Goal: Transaction & Acquisition: Register for event/course

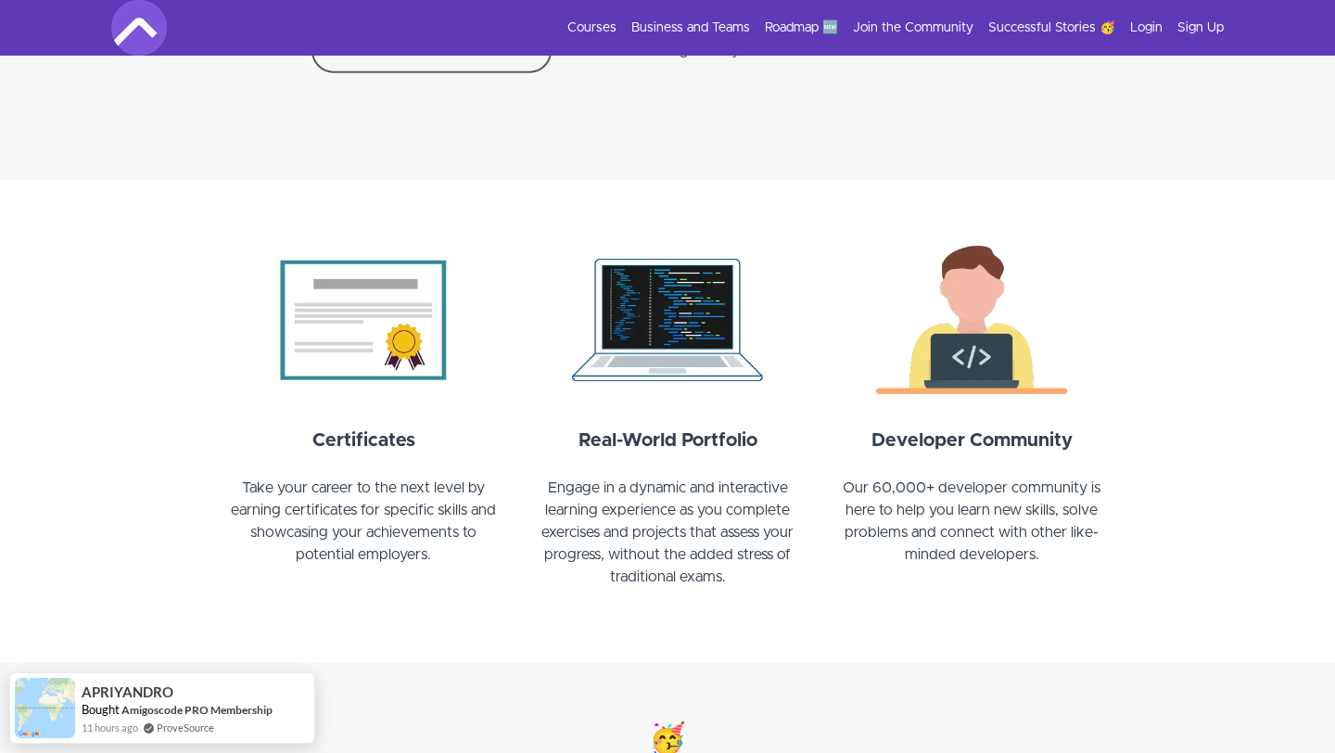
scroll to position [1889, 0]
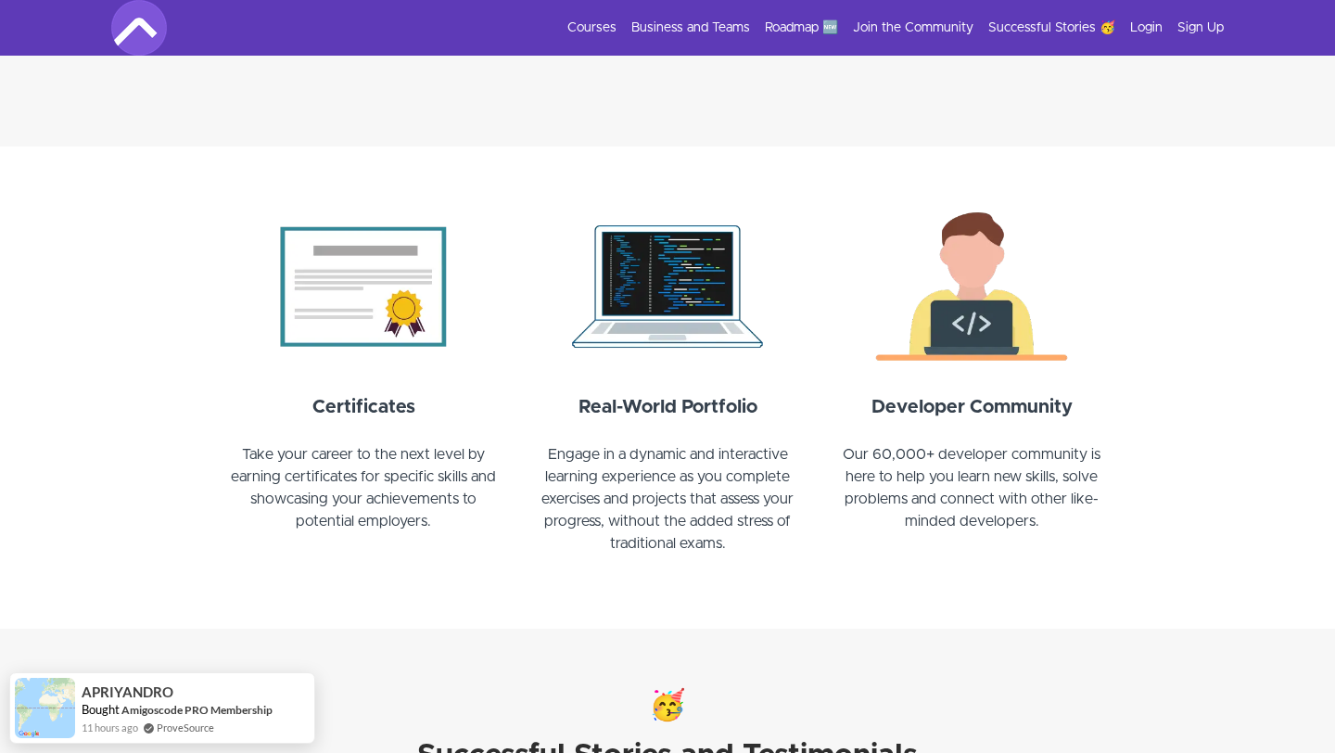
click at [376, 326] on img at bounding box center [364, 286] width 282 height 169
click at [373, 422] on p at bounding box center [364, 432] width 282 height 22
click at [372, 413] on strong "Certificates" at bounding box center [363, 407] width 103 height 19
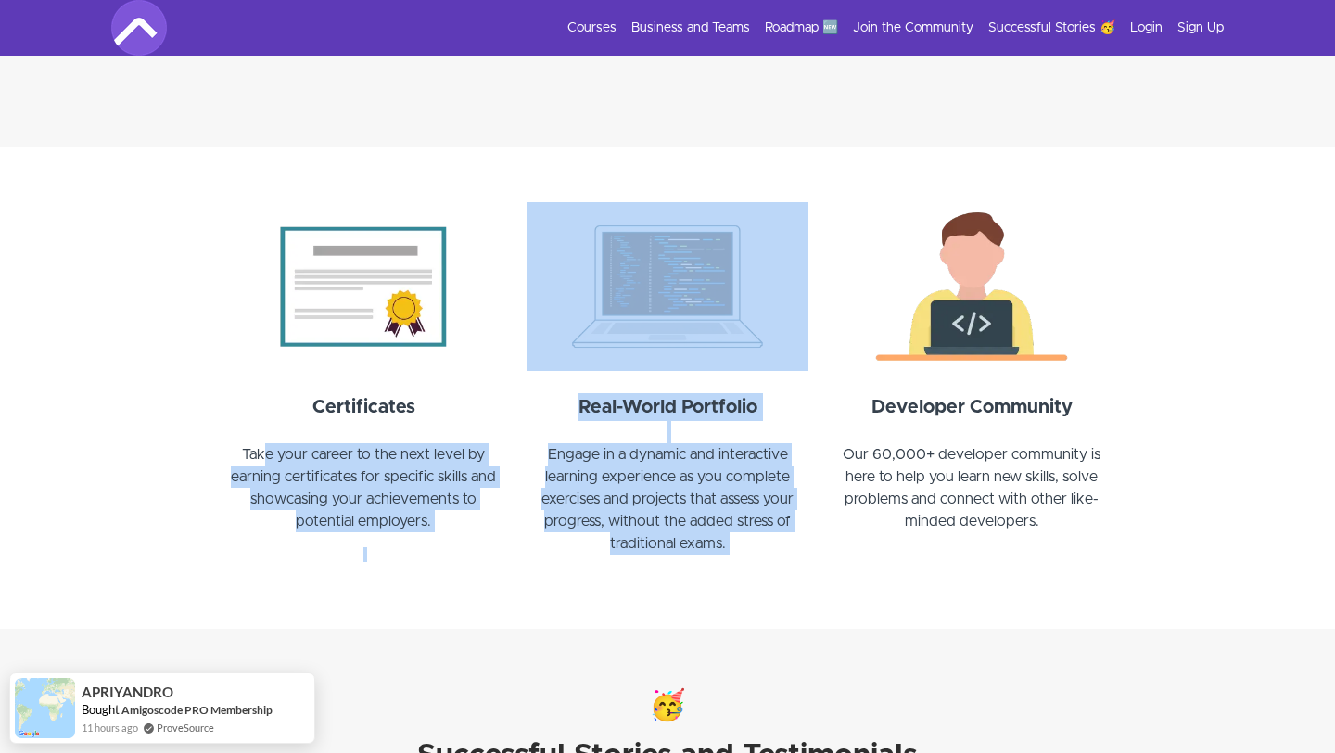
drag, startPoint x: 269, startPoint y: 464, endPoint x: 584, endPoint y: 568, distance: 332.2
click at [586, 568] on div "Certificates Take your career to the next level by earning certificates for spe…" at bounding box center [668, 415] width 890 height 427
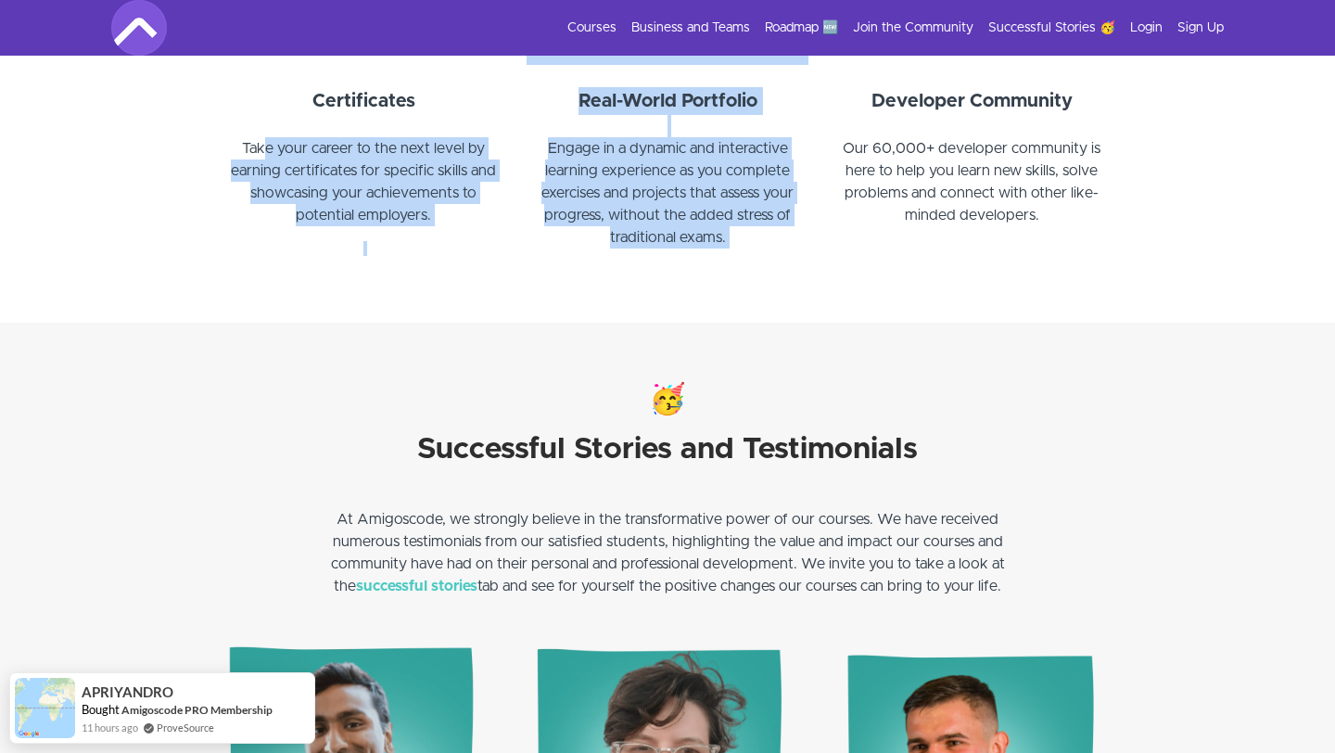
scroll to position [2209, 0]
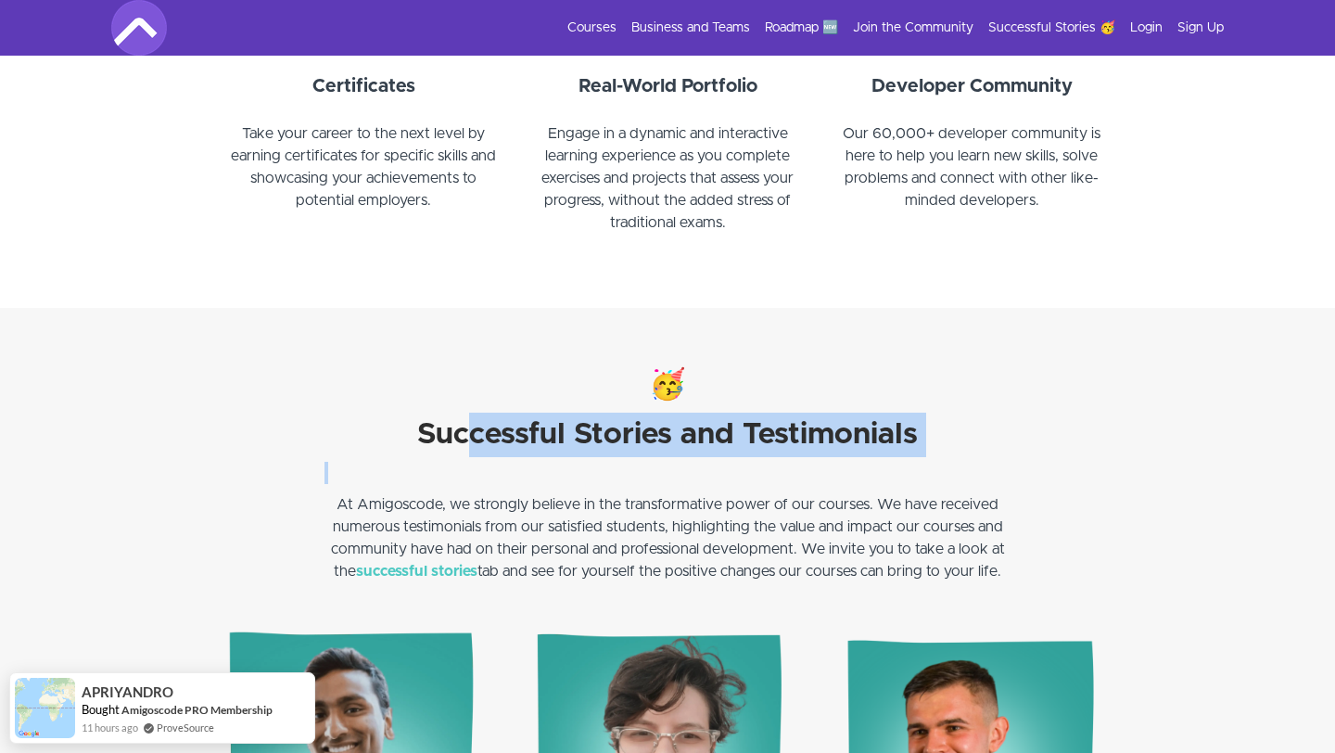
drag, startPoint x: 467, startPoint y: 443, endPoint x: 859, endPoint y: 514, distance: 398.5
click at [850, 495] on div "🥳 Successful Stories and Testimonials At Amigoscode, we strongly believe in the…" at bounding box center [668, 477] width 686 height 228
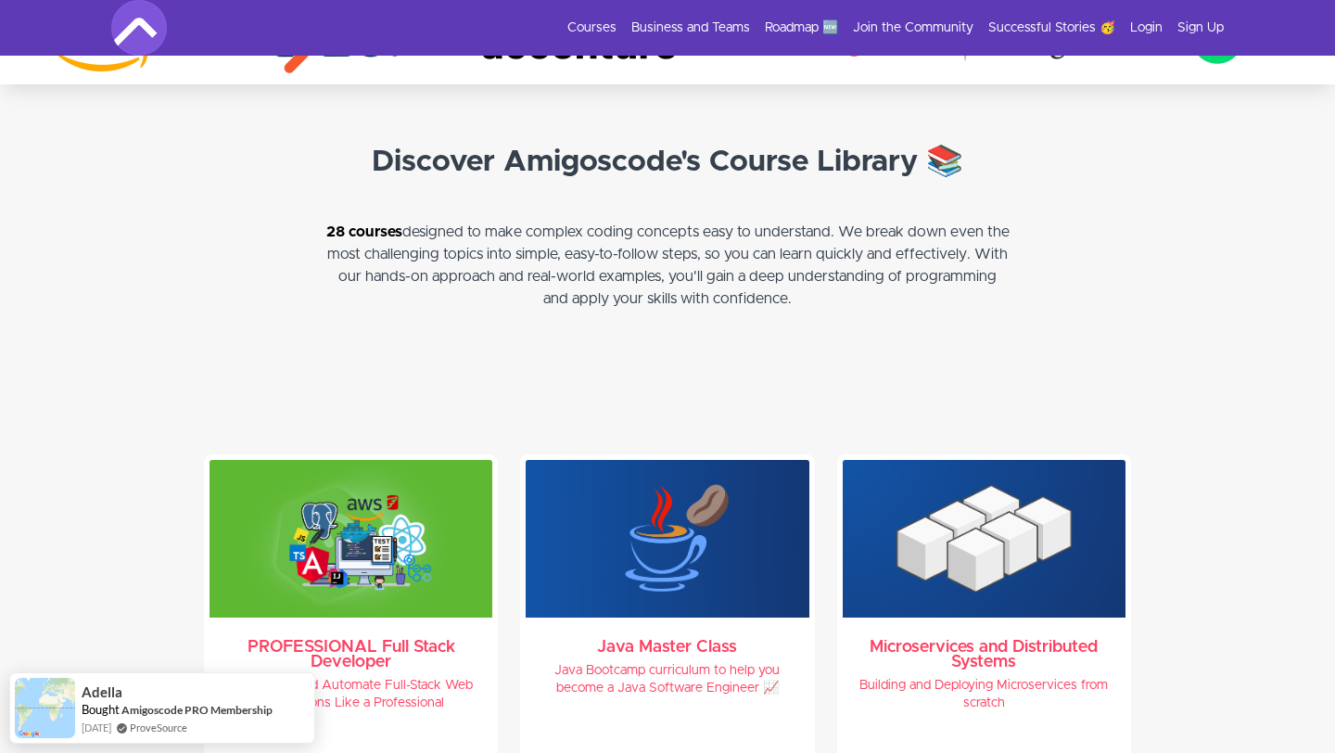
scroll to position [3746, 0]
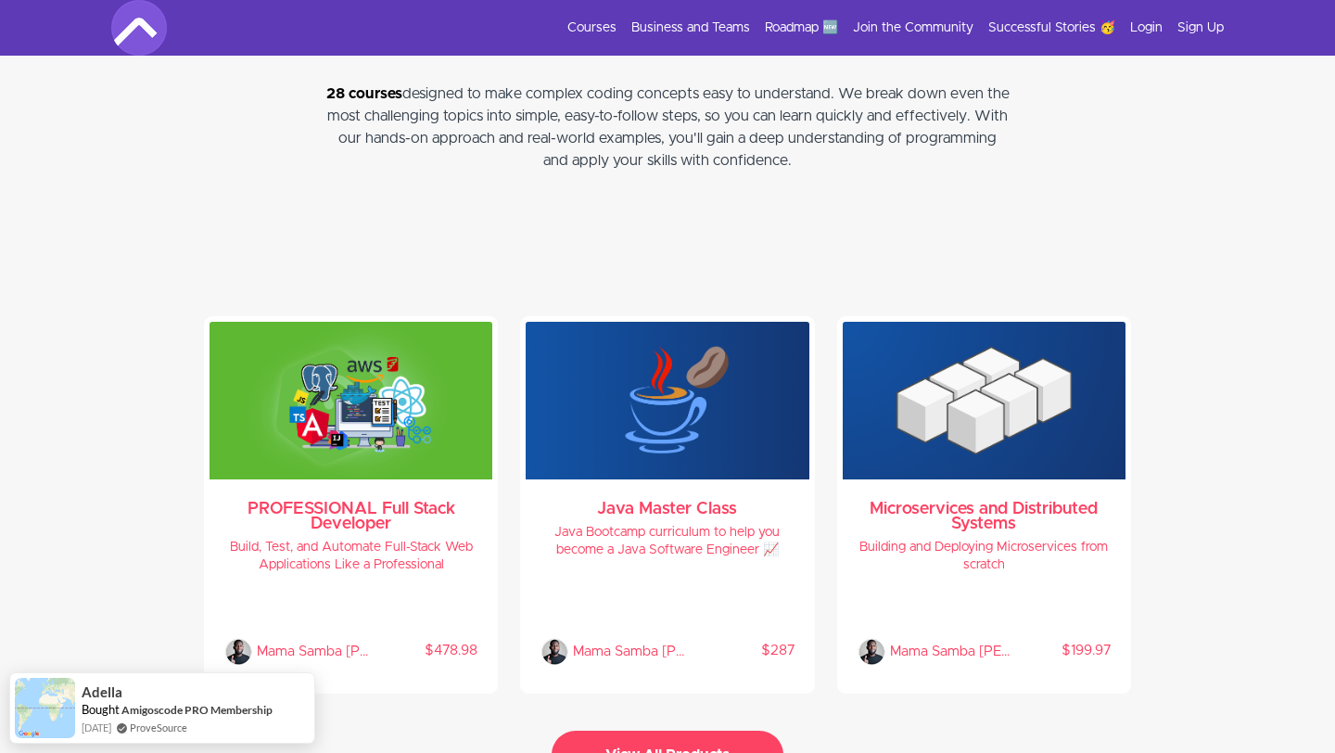
click at [730, 731] on button "View All Products" at bounding box center [668, 755] width 232 height 48
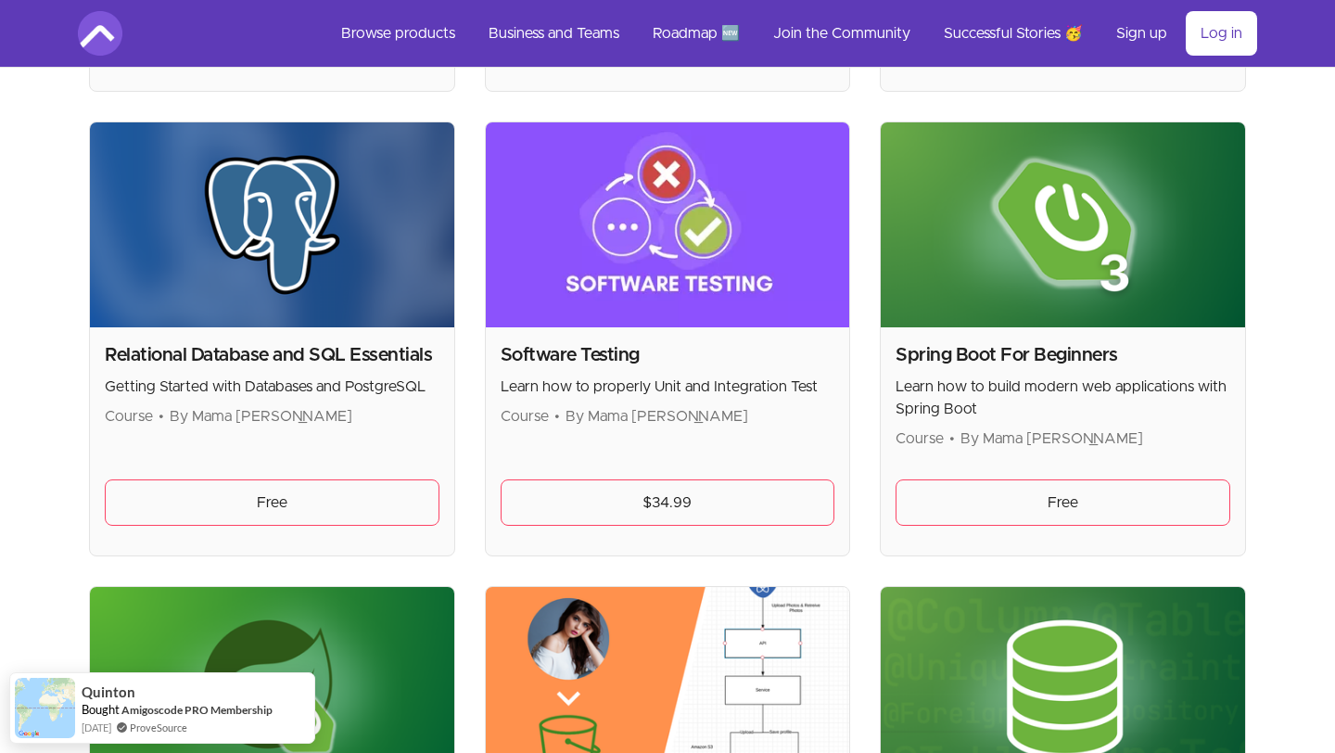
scroll to position [3973, 0]
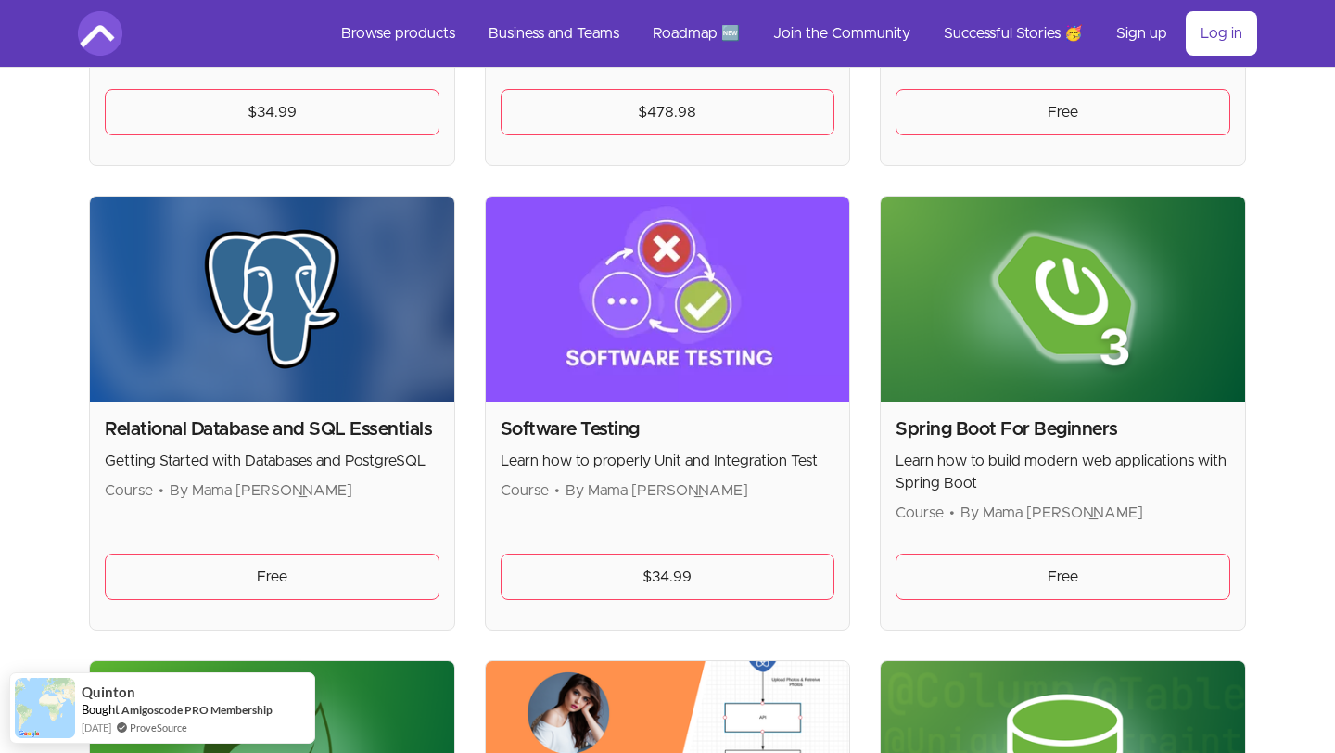
click at [729, 304] on img at bounding box center [668, 299] width 364 height 205
click at [724, 585] on link "$34.99" at bounding box center [668, 577] width 335 height 46
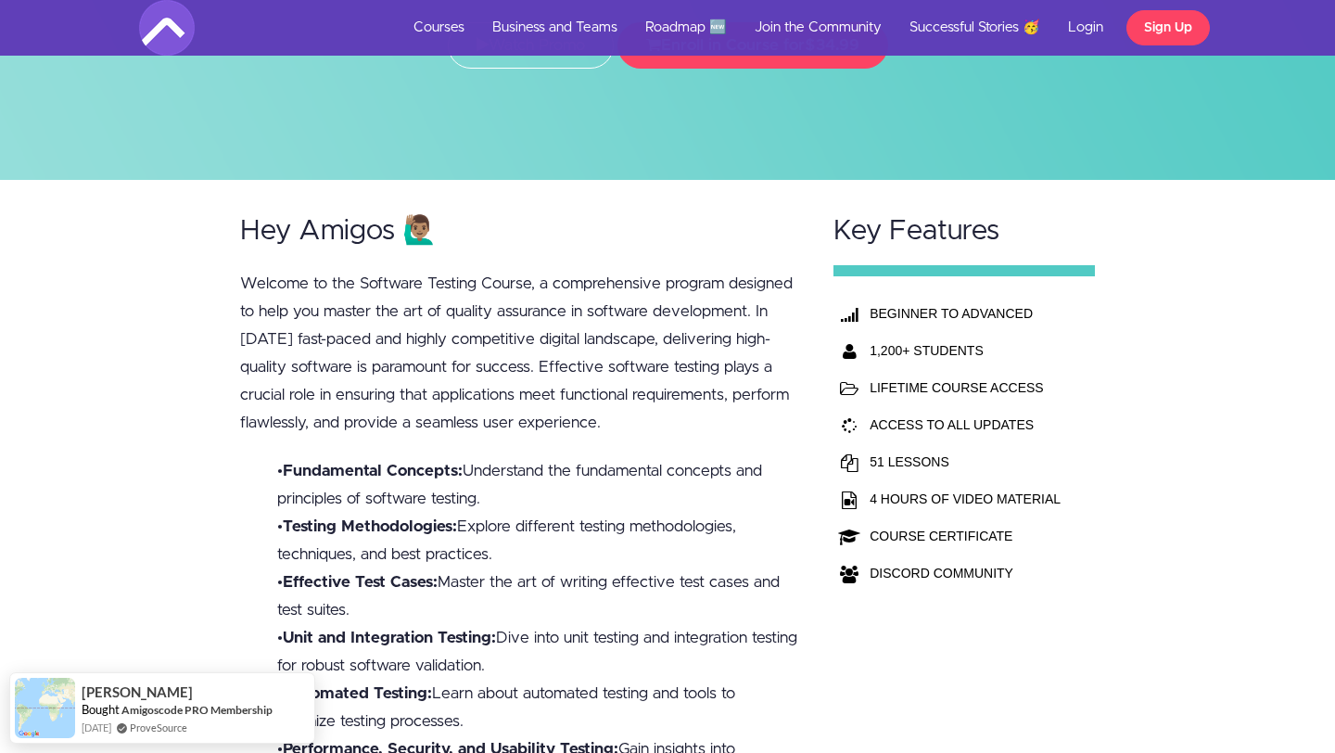
scroll to position [415, 0]
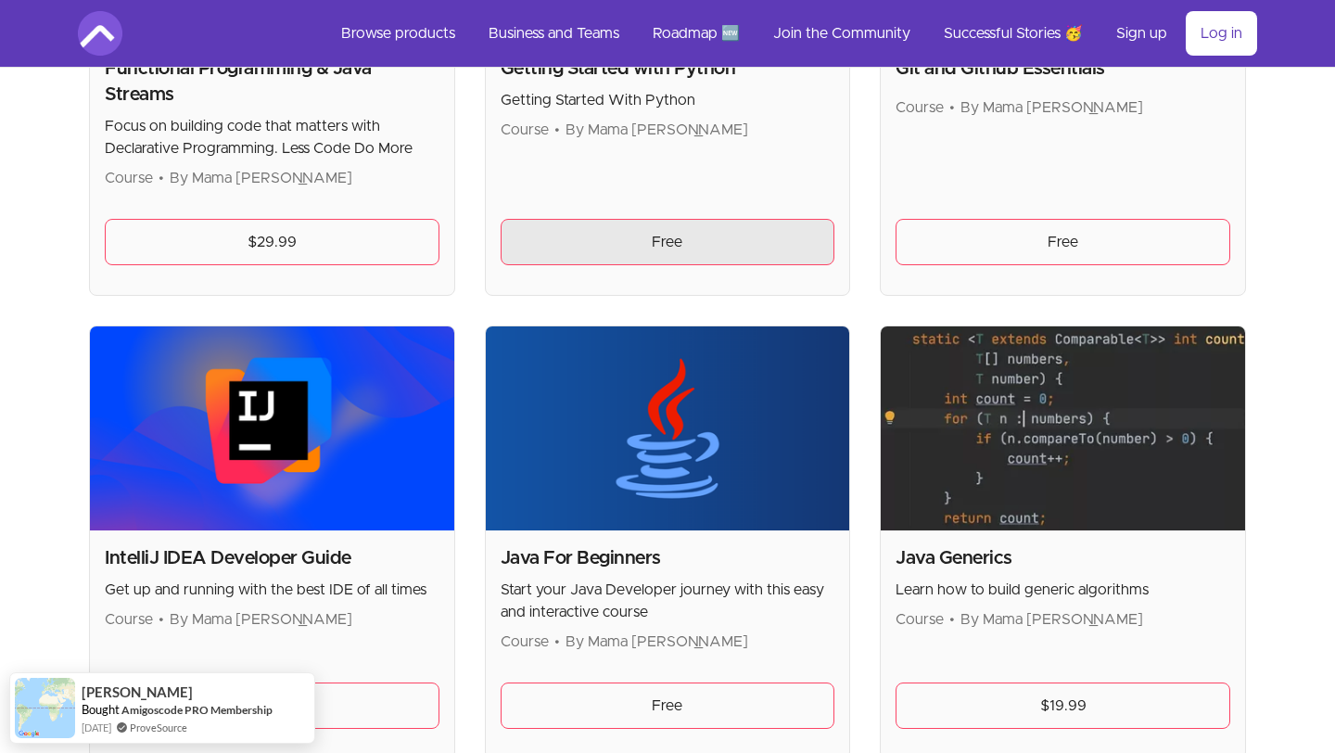
scroll to position [1545, 0]
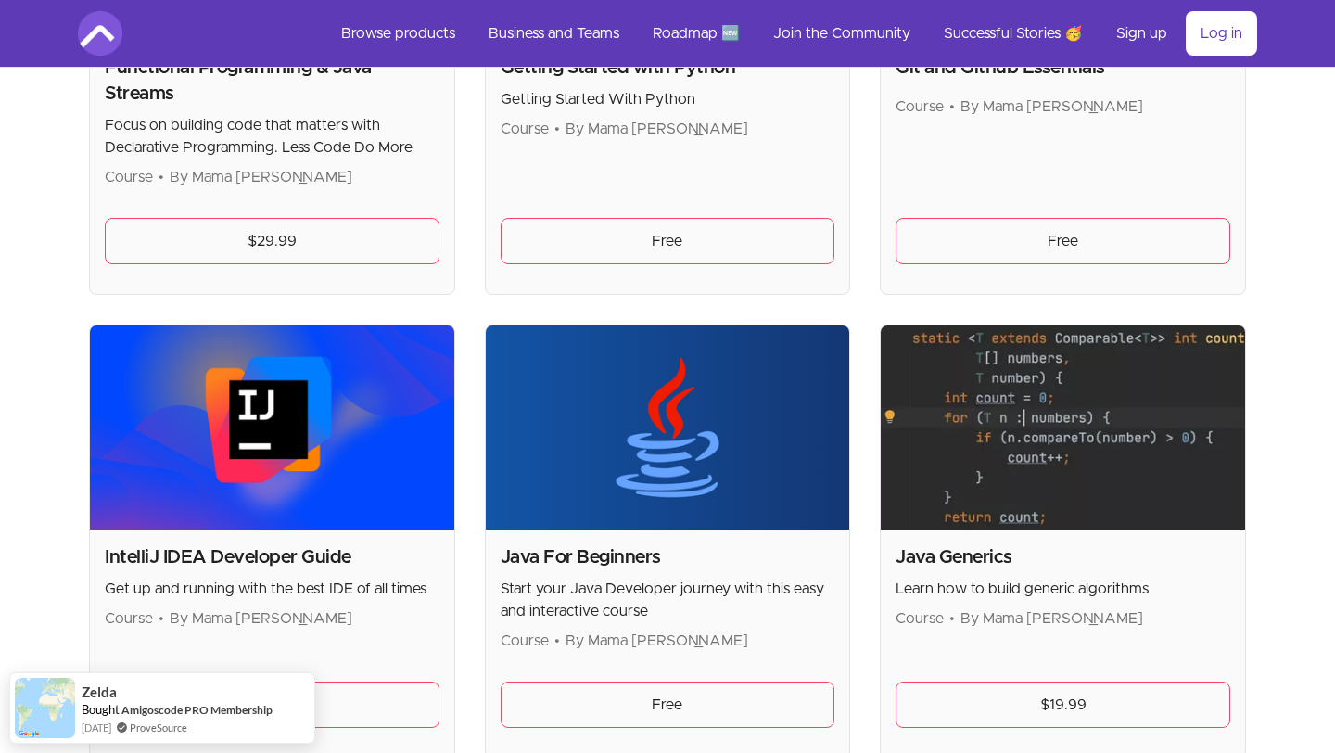
click at [606, 680] on div "Java For Beginners Start your Java Developer journey with this easy and interac…" at bounding box center [668, 643] width 364 height 228
click at [616, 693] on link "Free" at bounding box center [668, 704] width 335 height 46
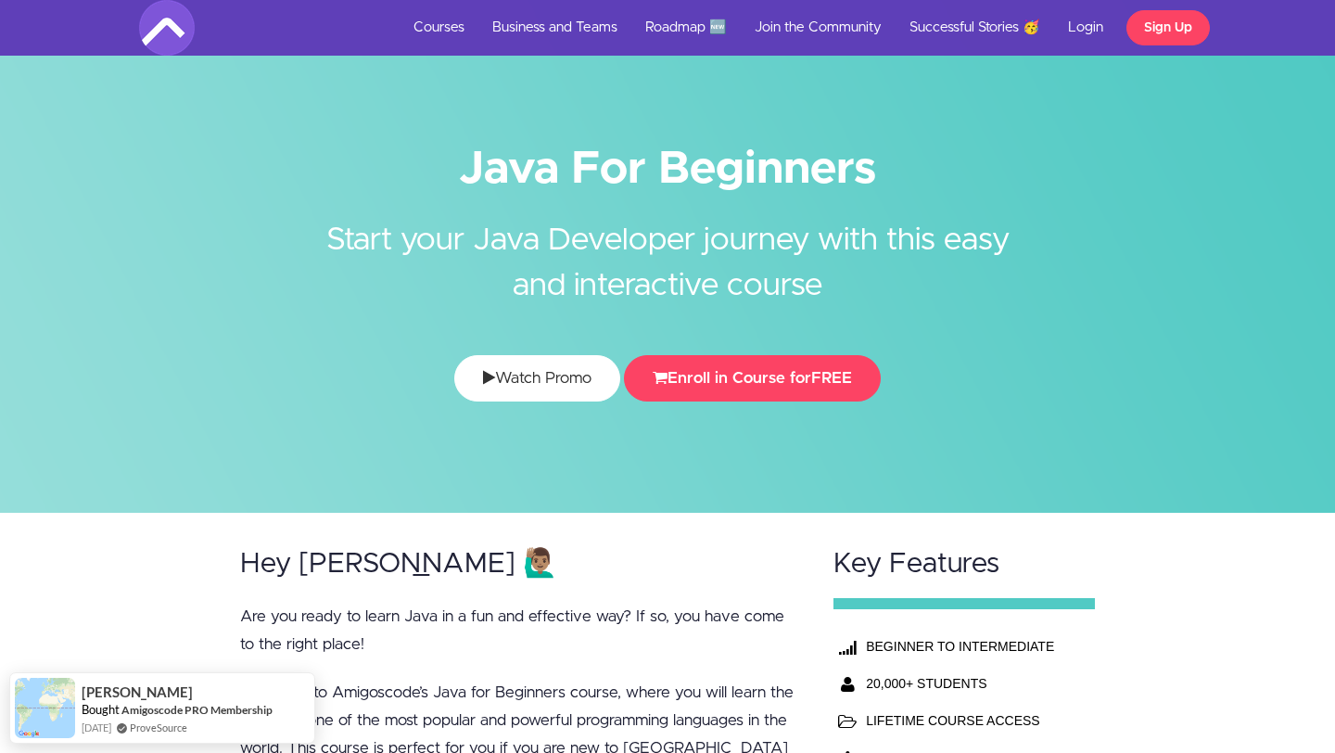
click at [563, 371] on link "Watch Promo" at bounding box center [537, 378] width 166 height 46
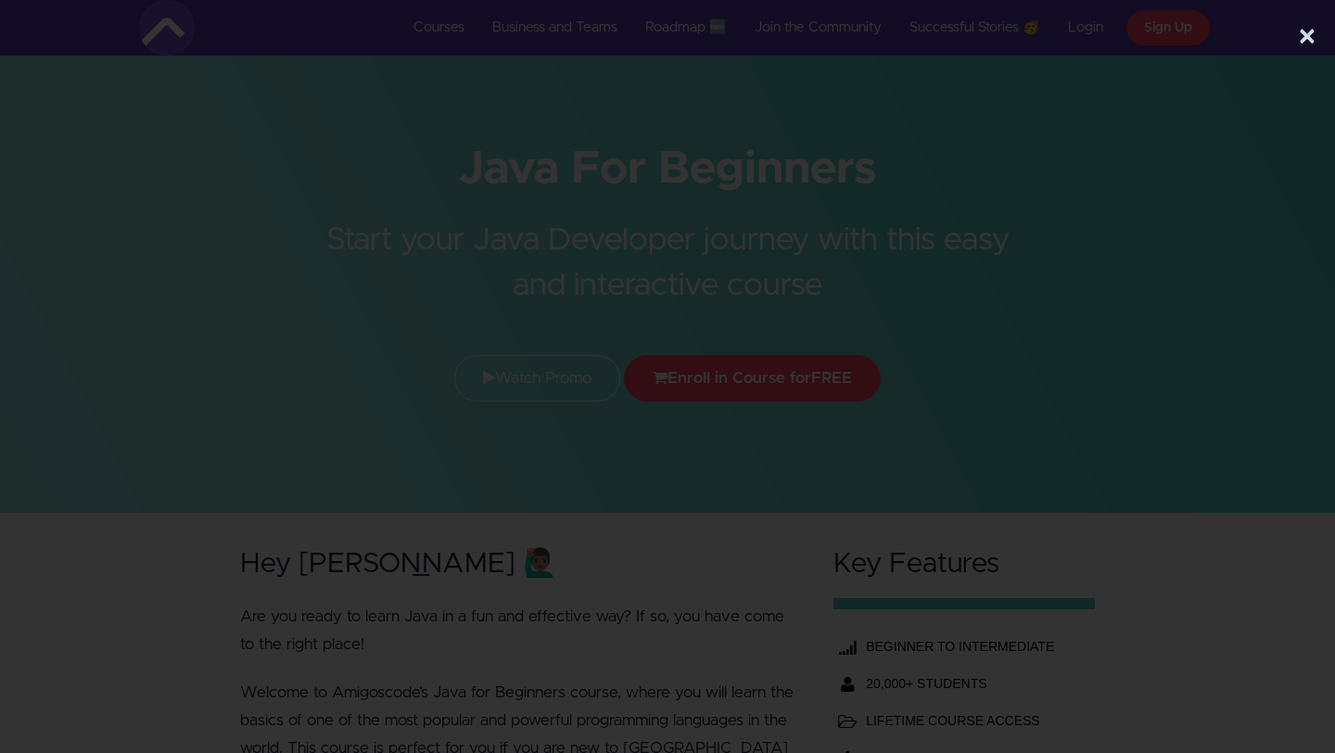
click at [1305, 37] on button "×" at bounding box center [1307, 37] width 19 height 37
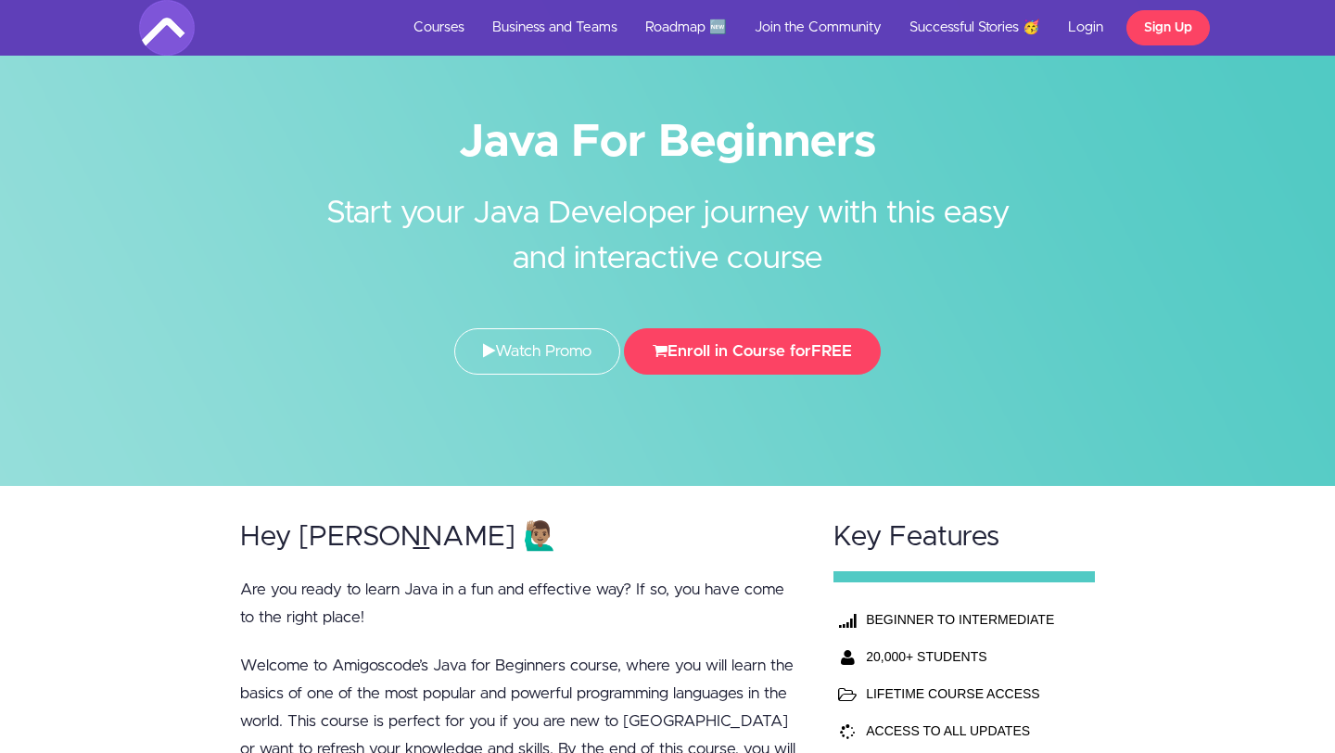
scroll to position [6, 0]
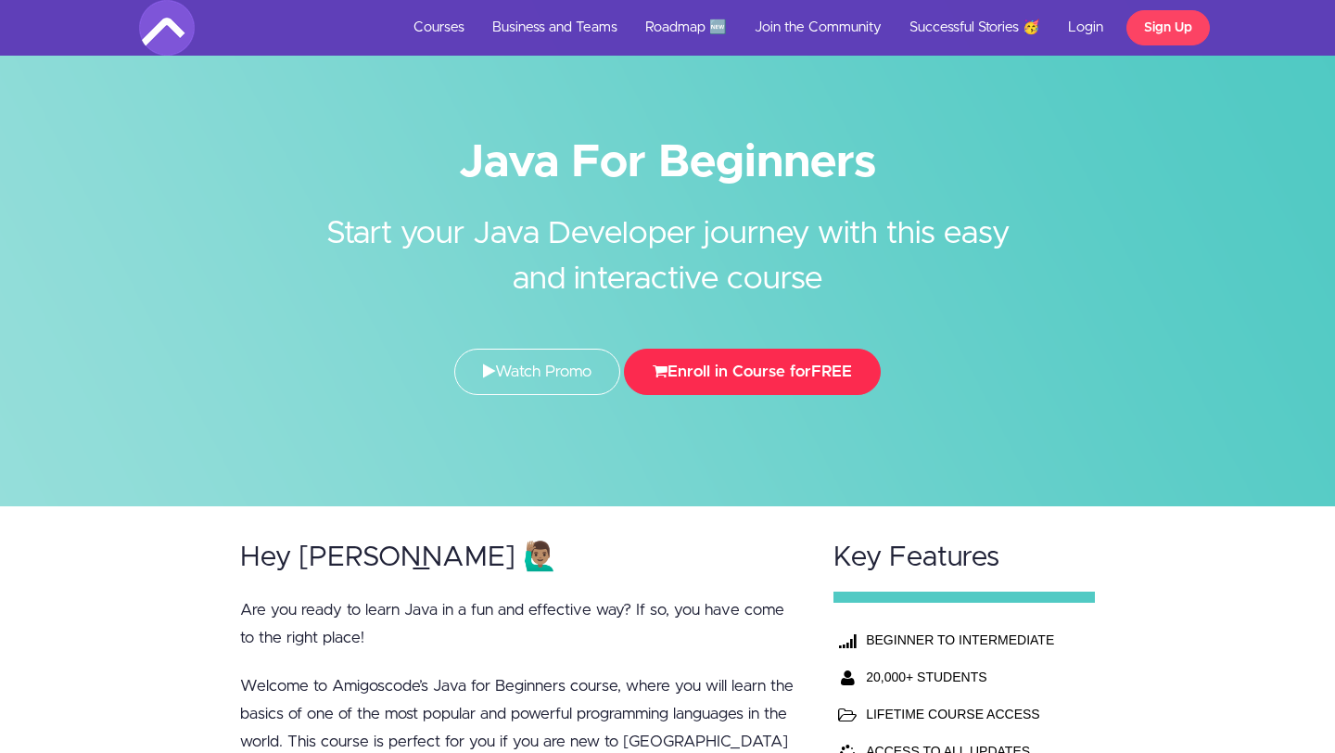
click at [646, 365] on button "Enroll in Course for FREE" at bounding box center [752, 372] width 257 height 46
